Goal: Task Accomplishment & Management: Manage account settings

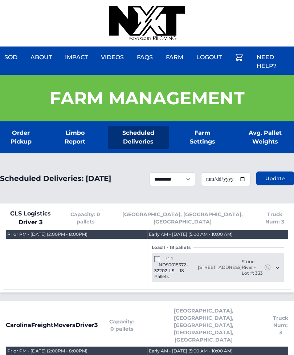
click at [171, 253] on div "L1-1 NDS0018372-32202-LS 18 Pallets 884 casa clubhouse way Knightdale, NC 27545…" at bounding box center [218, 267] width 132 height 29
click at [160, 251] on div "Load 1 - 18 pallets L1-1 NDS0018372-32202-LS 18 Pallets 884 casa clubhouse way …" at bounding box center [218, 260] width 132 height 43
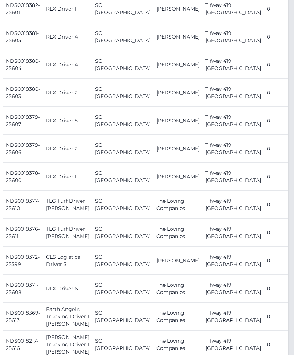
scroll to position [396, 6]
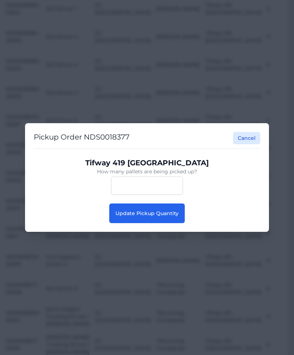
click at [161, 223] on button "Update Pickup Quantity" at bounding box center [147, 213] width 76 height 20
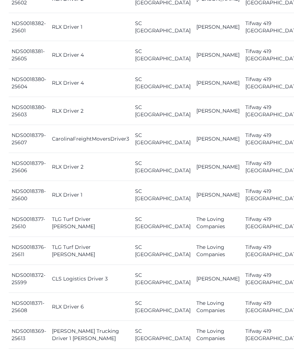
scroll to position [462, 0]
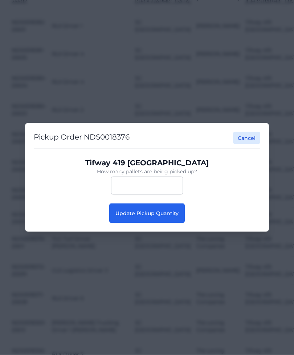
scroll to position [462, 0]
click at [172, 223] on button "Update Pickup Quantity" at bounding box center [147, 213] width 76 height 20
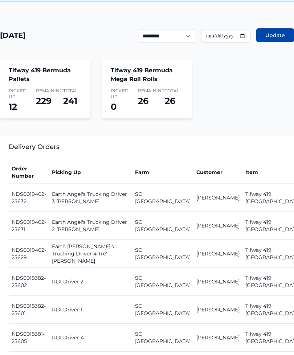
scroll to position [179, 0]
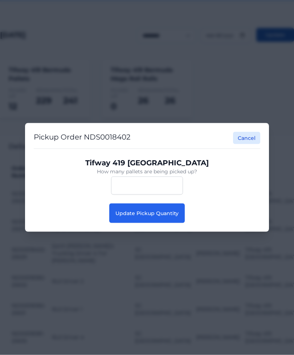
scroll to position [179, 0]
click at [174, 216] on span "Update Pickup Quantity" at bounding box center [147, 213] width 63 height 7
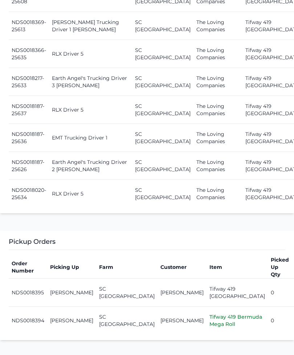
scroll to position [770, 0]
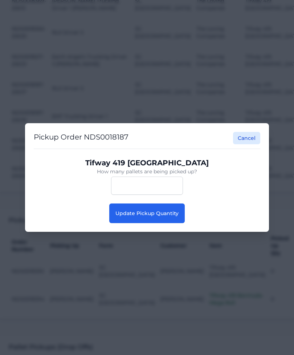
click at [163, 221] on button "Update Pickup Quantity" at bounding box center [147, 213] width 76 height 20
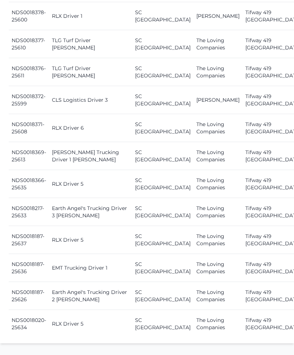
scroll to position [637, 0]
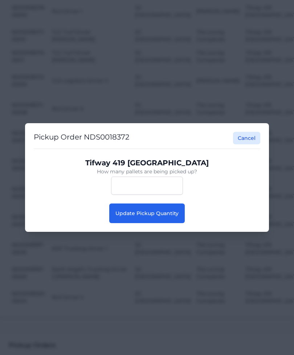
click at [153, 216] on span "Update Pickup Quantity" at bounding box center [147, 213] width 63 height 7
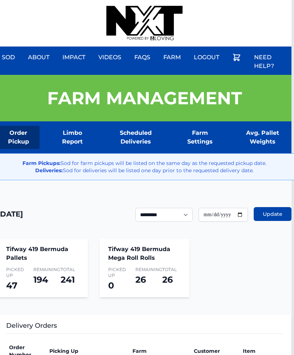
scroll to position [0, 6]
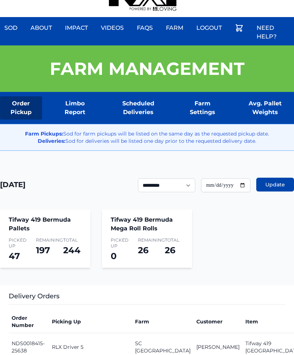
scroll to position [26, 0]
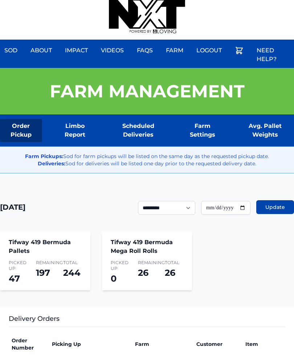
scroll to position [0, 0]
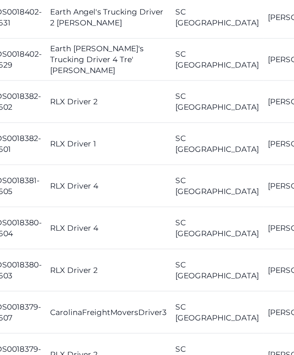
click at [9, 321] on td "NDS0018379-25606" at bounding box center [29, 335] width 40 height 28
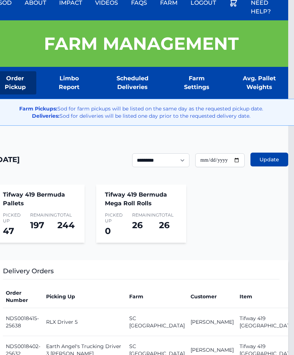
scroll to position [0, 6]
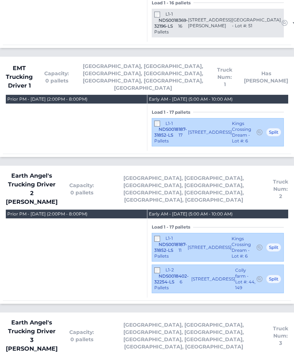
scroll to position [477, 0]
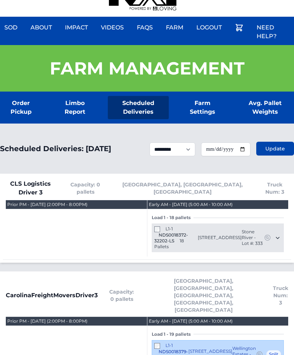
scroll to position [0, 0]
